Goal: Transaction & Acquisition: Purchase product/service

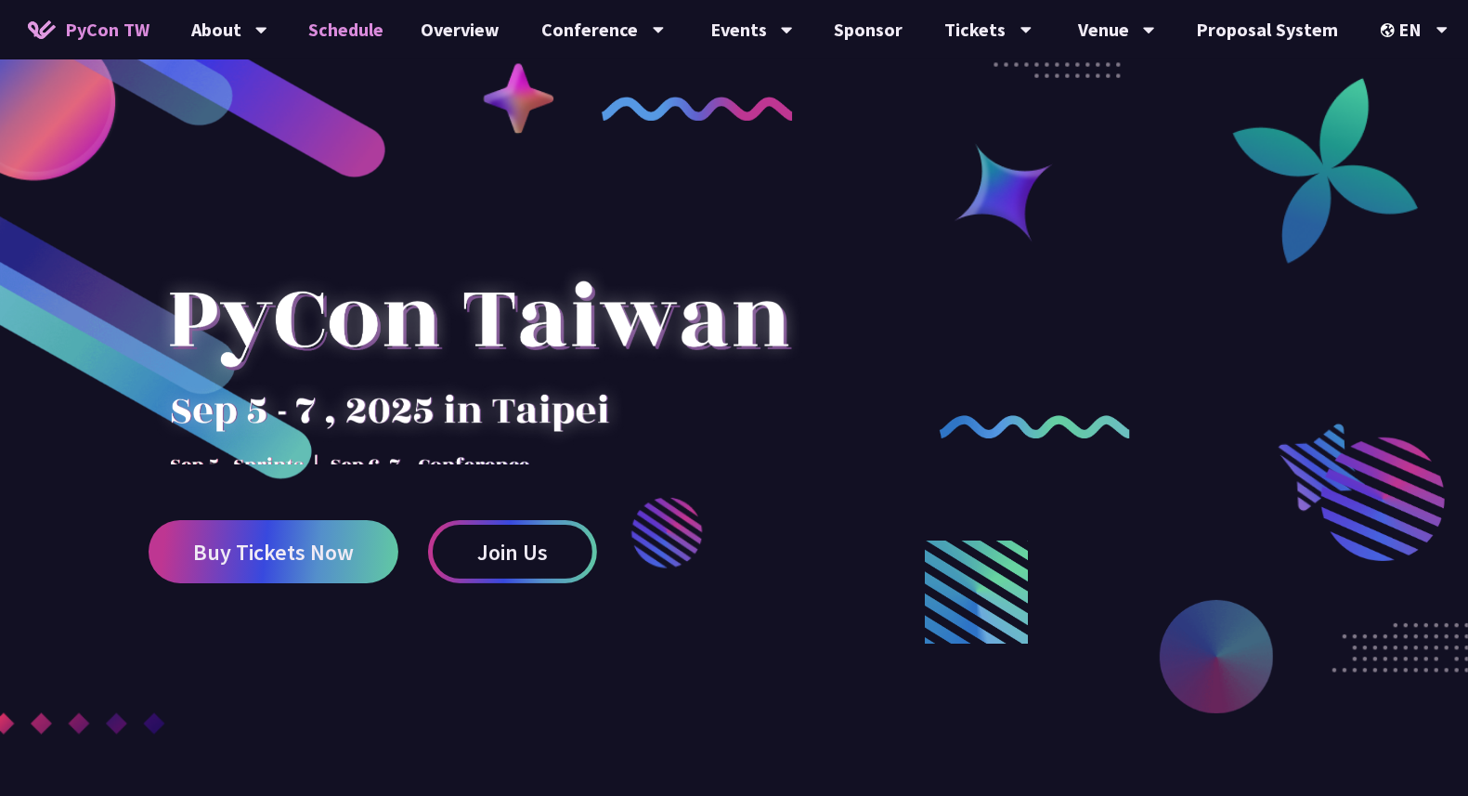
click at [331, 32] on link "Schedule" at bounding box center [347, 29] width 112 height 59
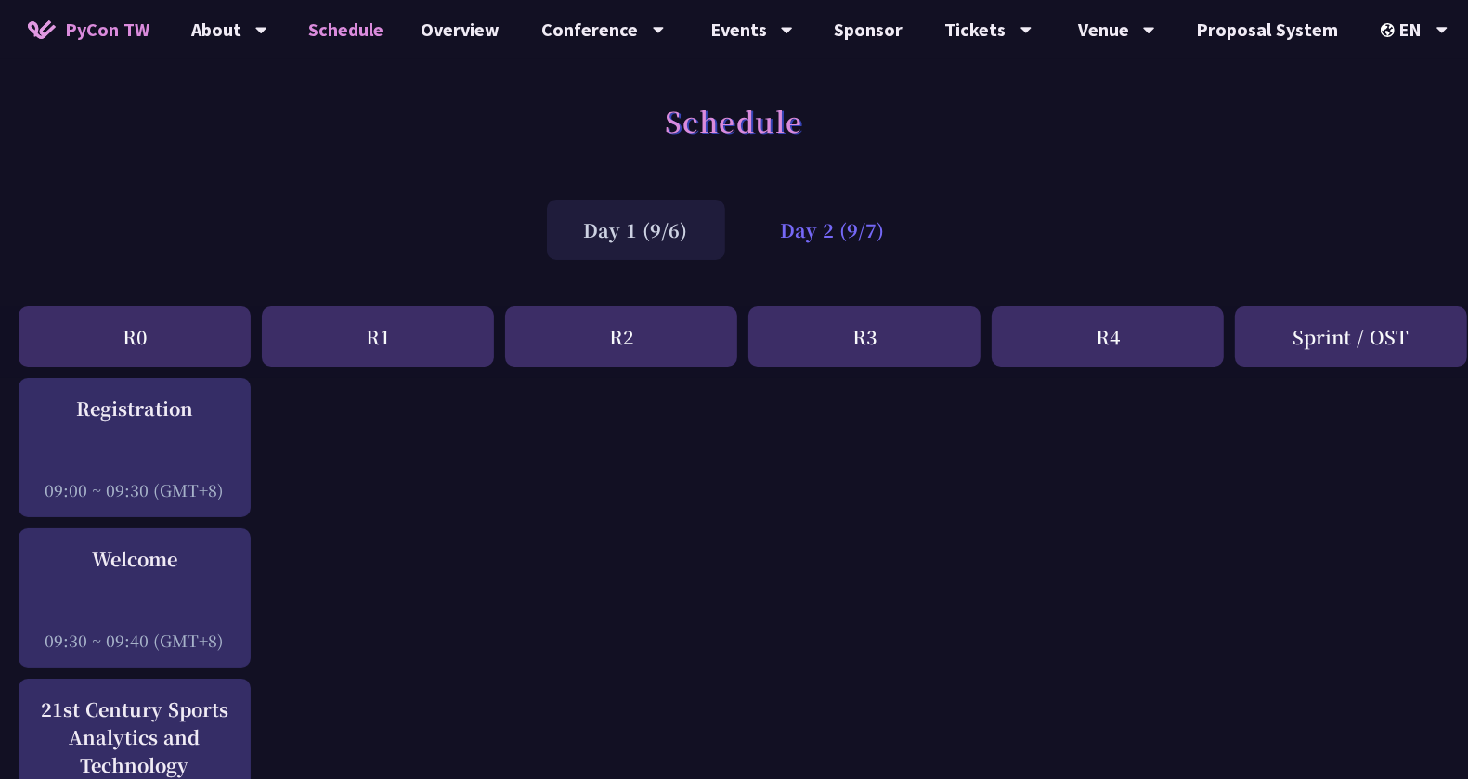
click at [830, 251] on div "Day 2 (9/7)" at bounding box center [833, 230] width 178 height 60
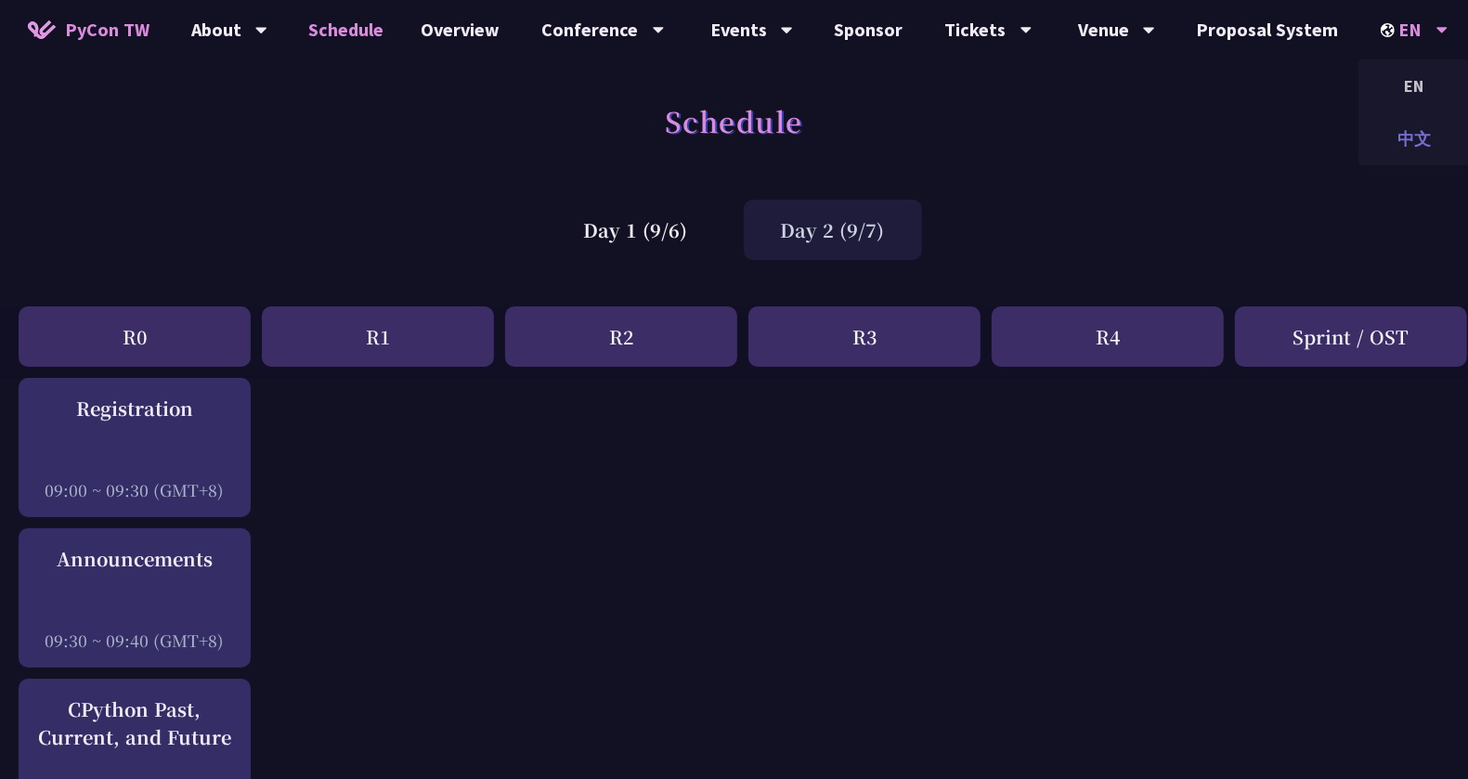
click at [1412, 138] on div "中文" at bounding box center [1414, 139] width 111 height 44
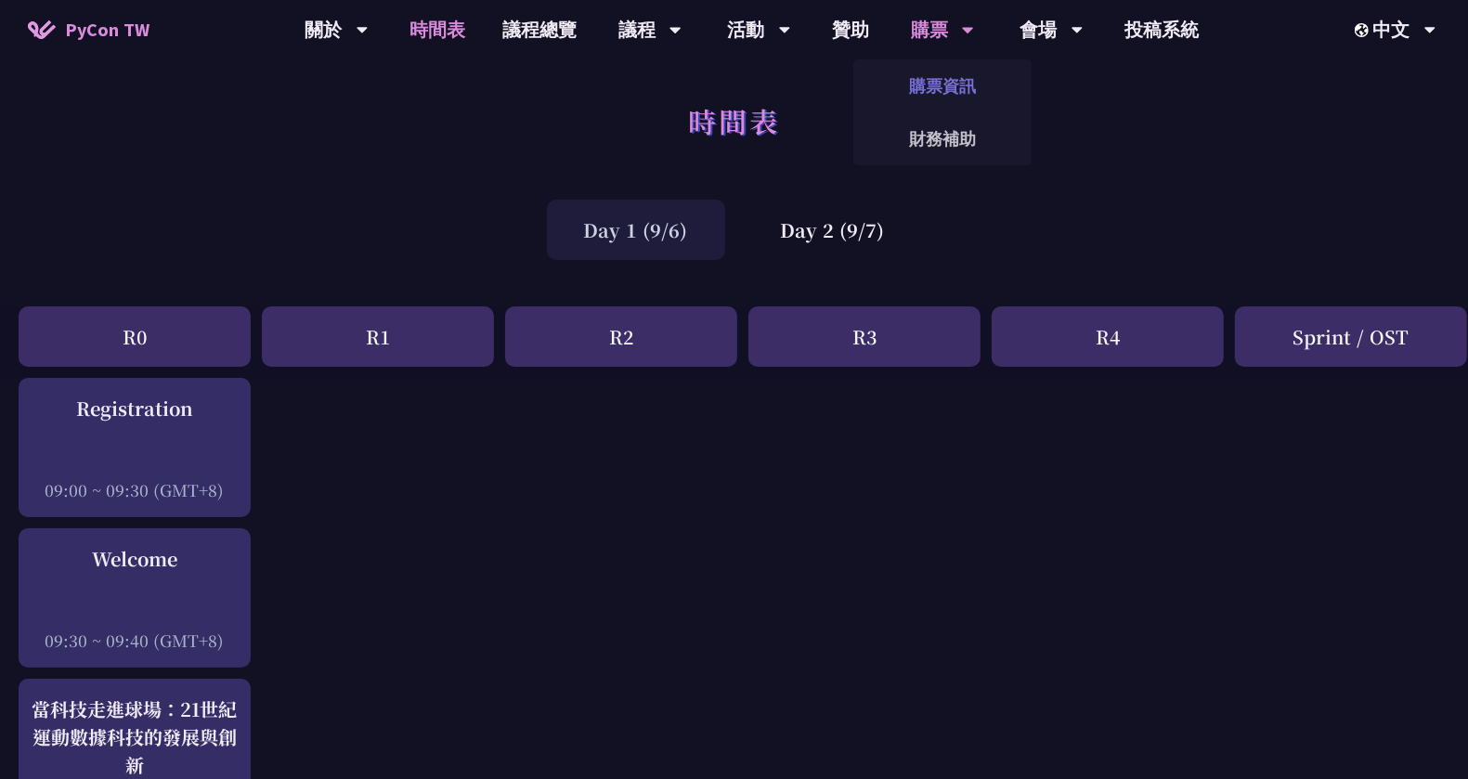
click at [925, 82] on link "購票資訊" at bounding box center [943, 86] width 178 height 44
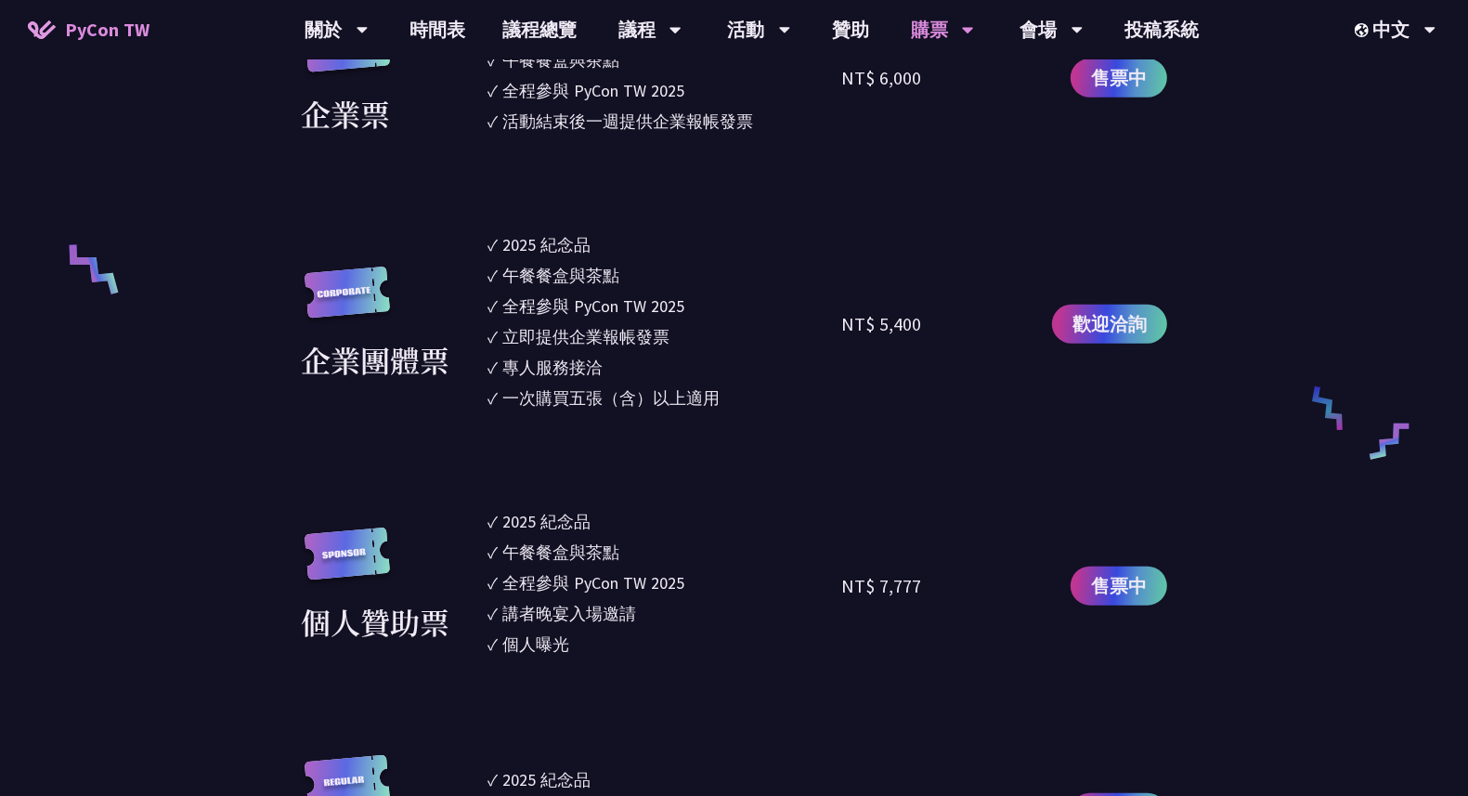
scroll to position [1254, 0]
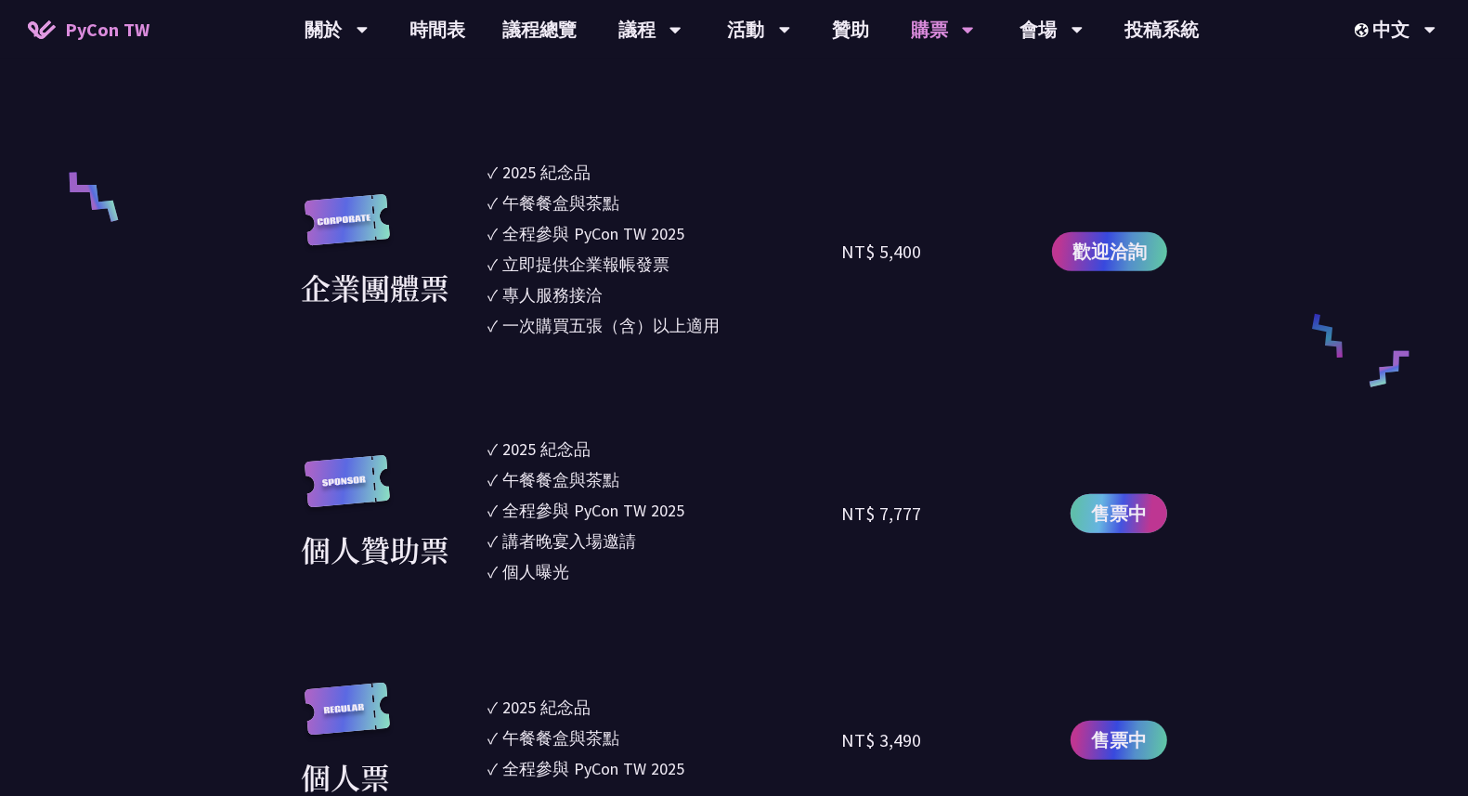
click at [1109, 508] on span "售票中" at bounding box center [1119, 514] width 56 height 28
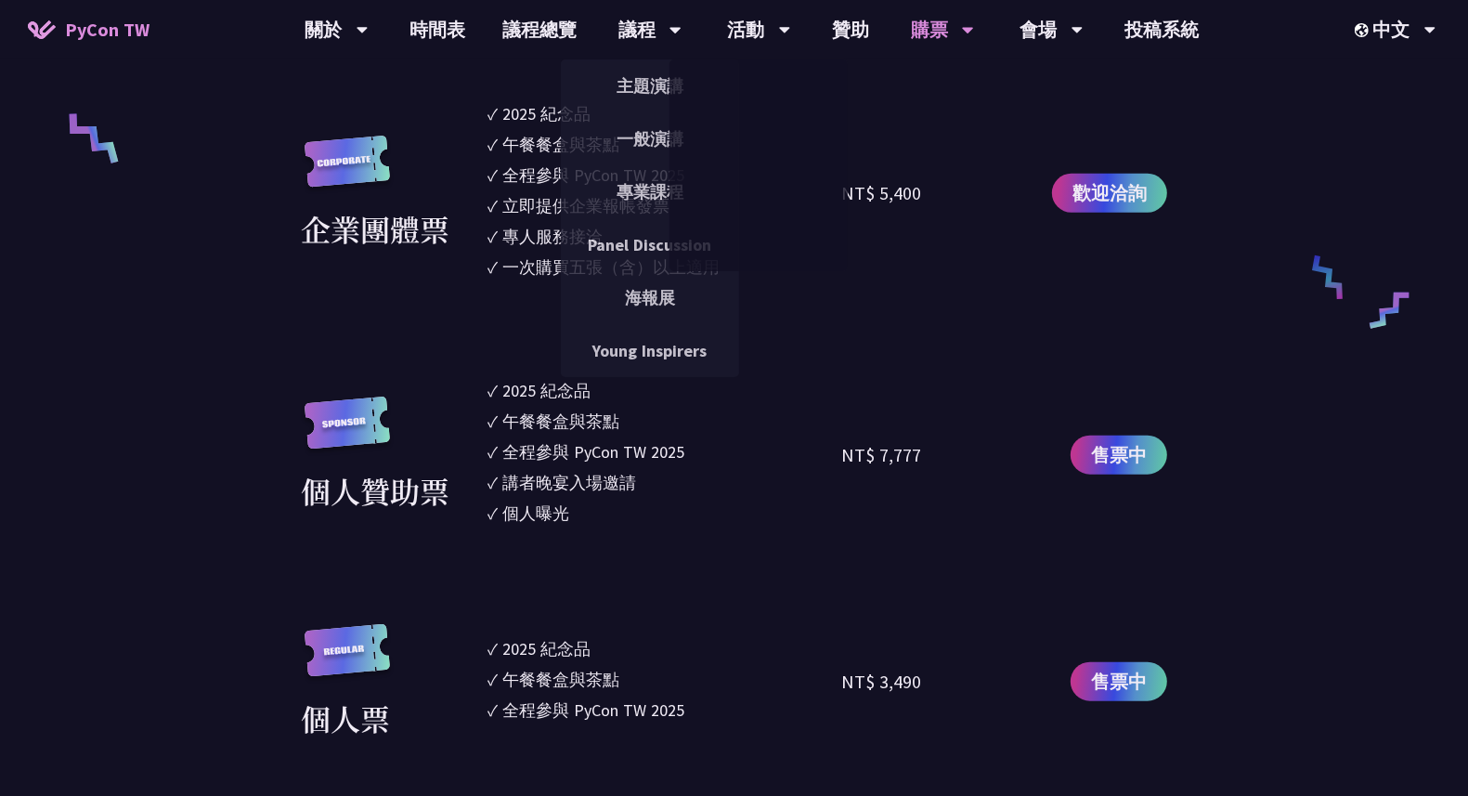
scroll to position [1532, 0]
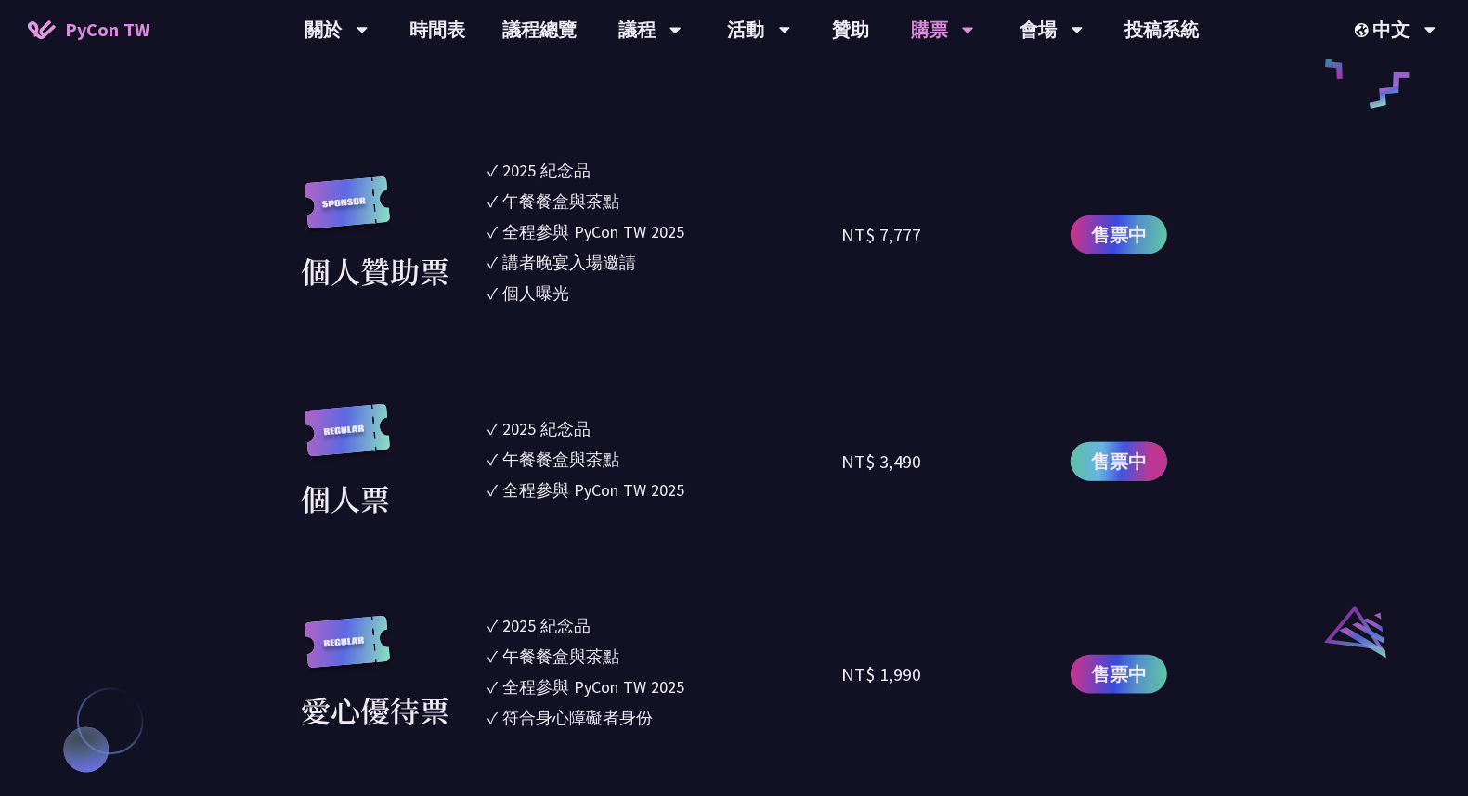
click at [1116, 473] on span "售票中" at bounding box center [1119, 462] width 56 height 28
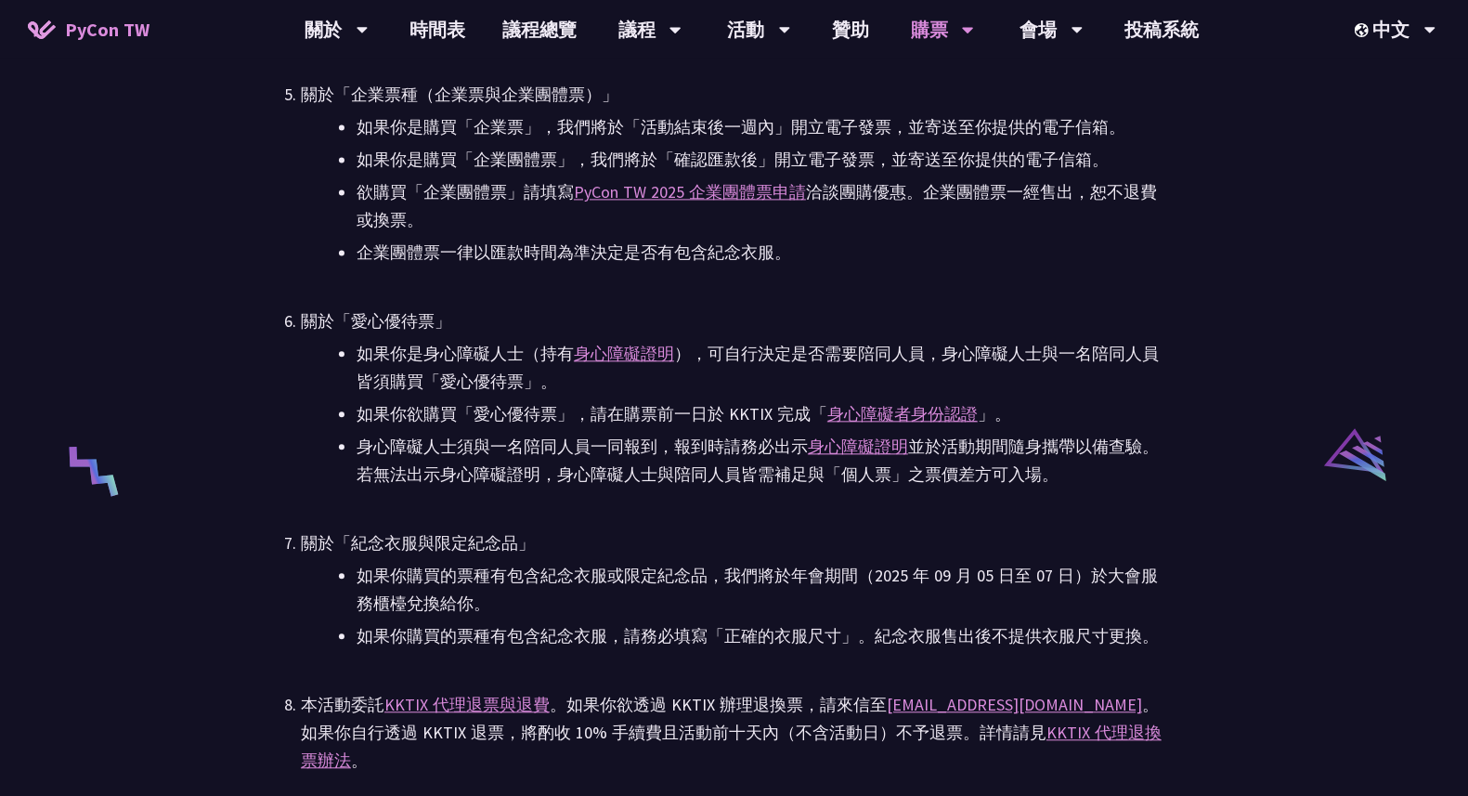
scroll to position [3483, 0]
